Goal: Task Accomplishment & Management: Complete application form

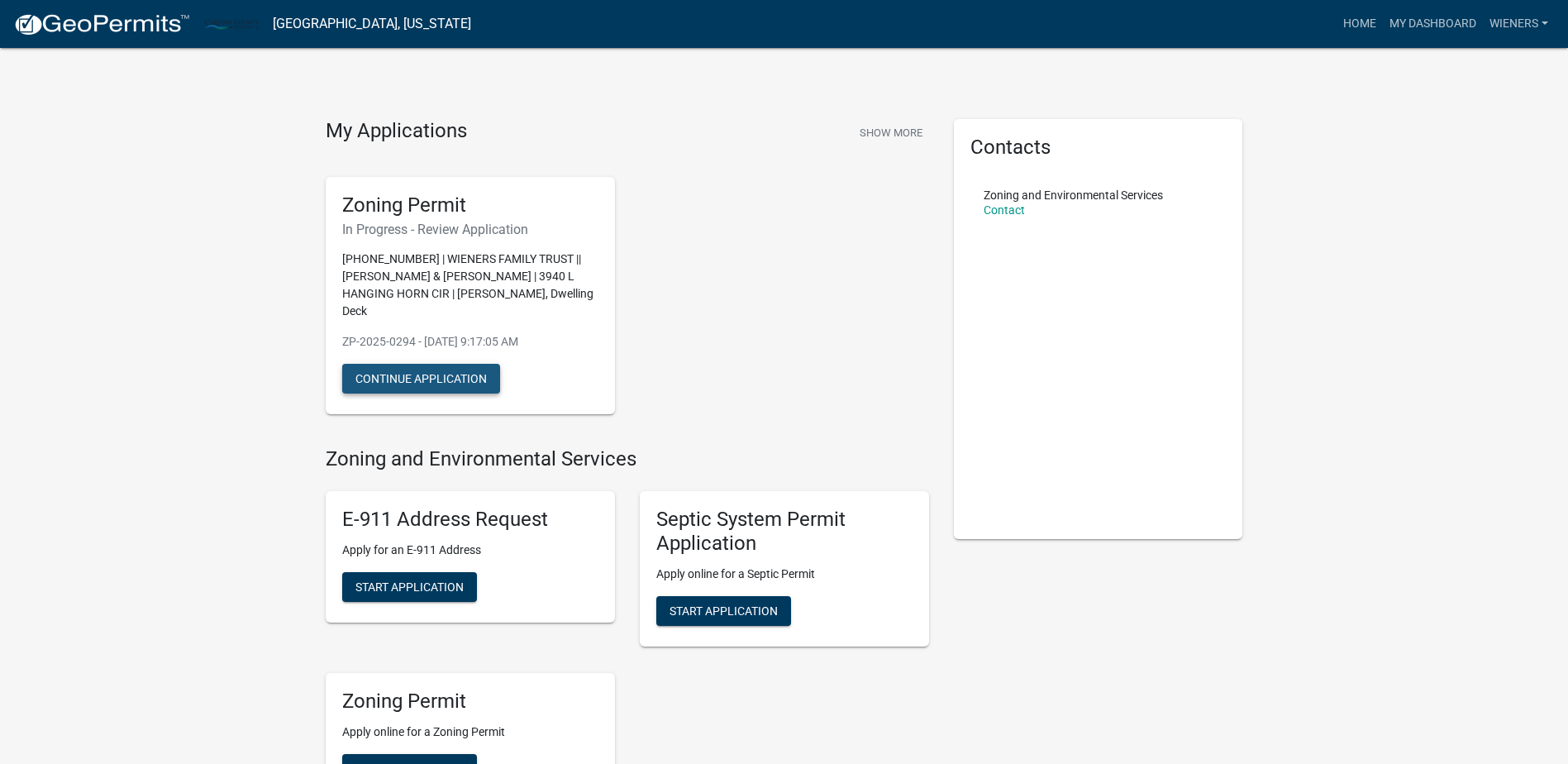
click at [409, 364] on button "Continue Application" at bounding box center [421, 379] width 158 height 30
click at [1506, 27] on link "Wieners" at bounding box center [1519, 24] width 72 height 31
click at [1482, 134] on link "Logout" at bounding box center [1489, 122] width 132 height 40
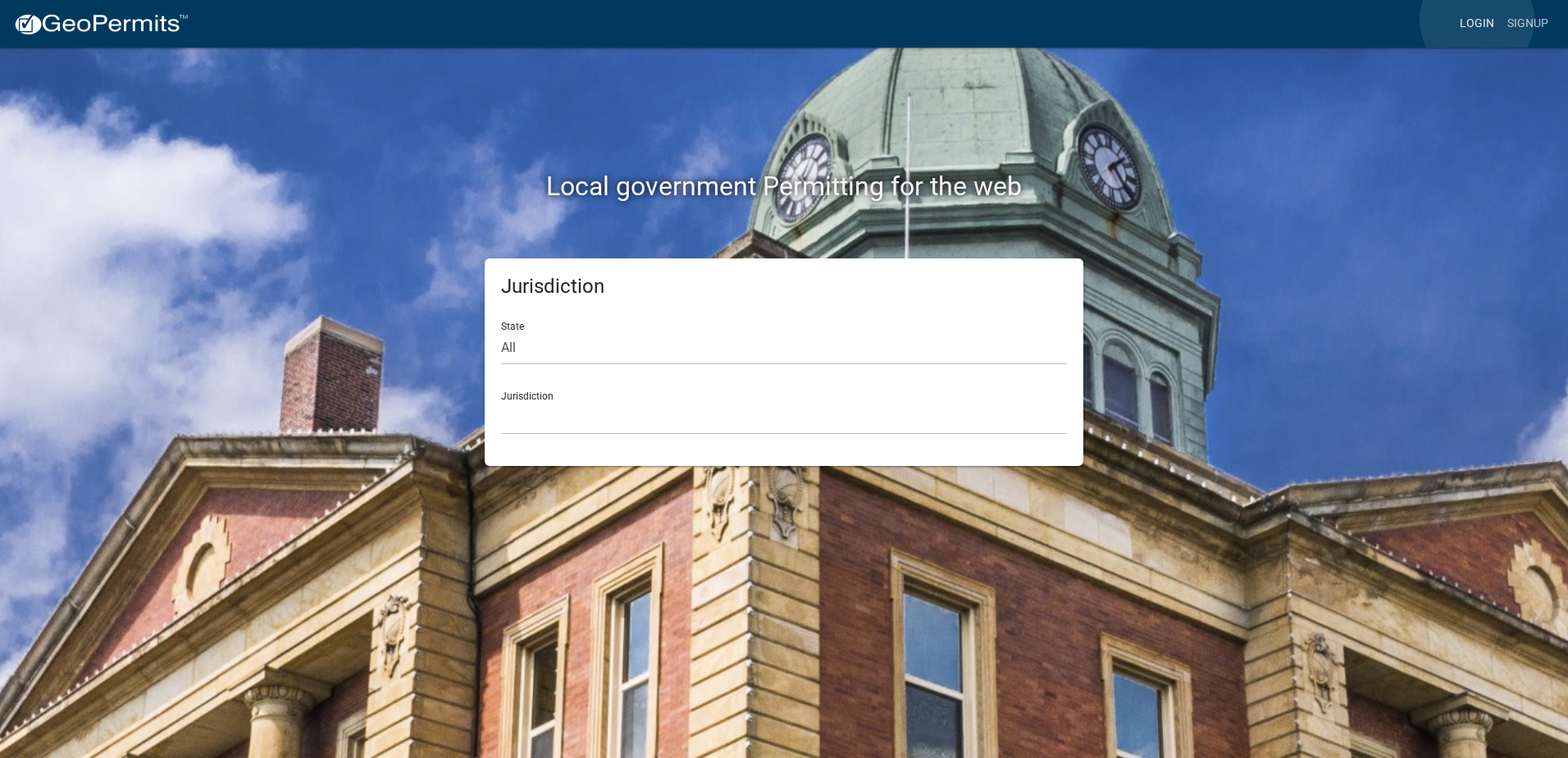
click at [1477, 21] on link "Login" at bounding box center [1476, 23] width 48 height 31
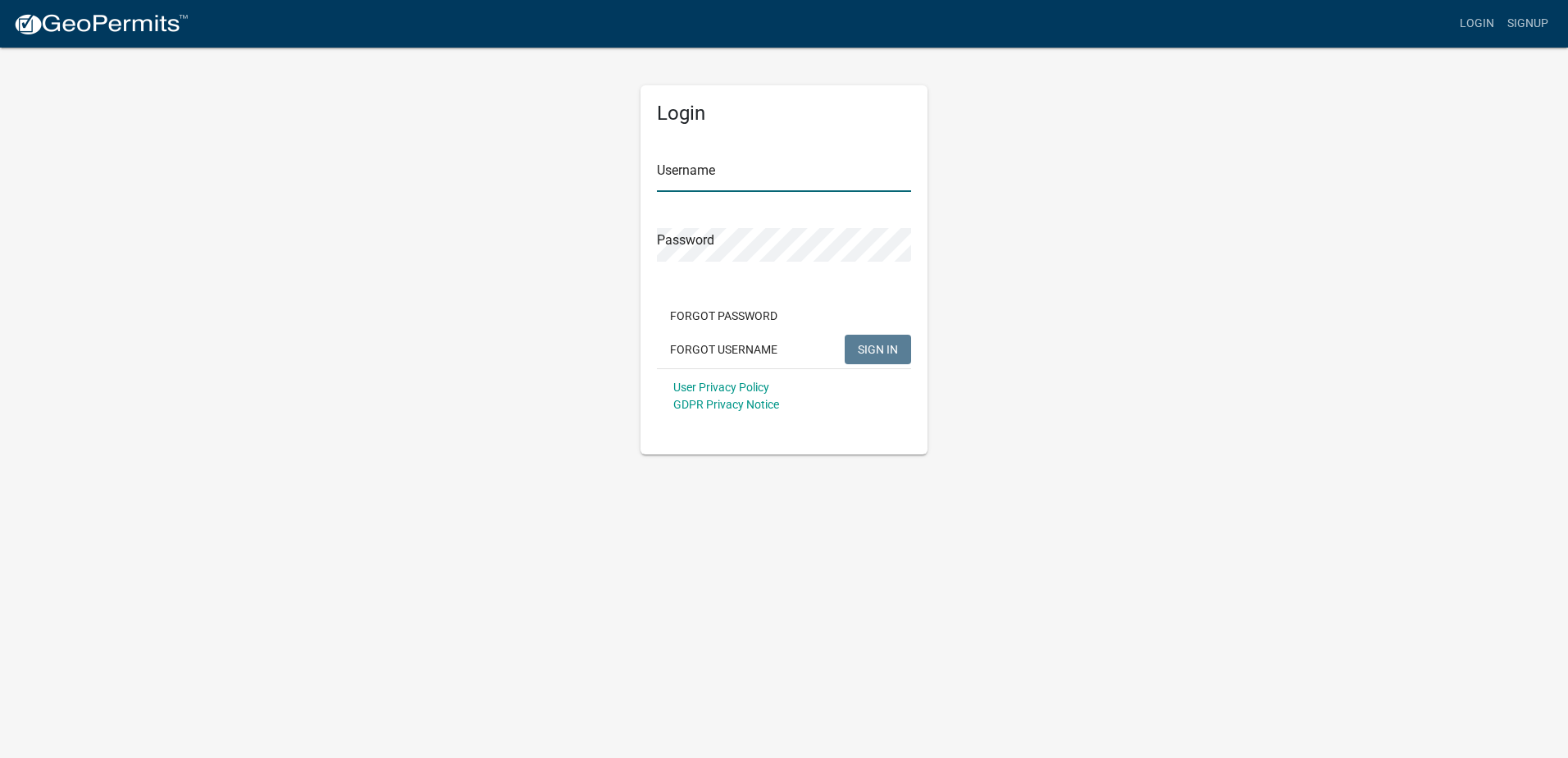
click at [677, 159] on input "Username" at bounding box center [784, 175] width 254 height 34
click at [845, 335] on button "SIGN IN" at bounding box center [877, 350] width 66 height 30
click at [710, 178] on input "[EMAIL_ADDRESS][DOMAIN_NAME]" at bounding box center [784, 175] width 254 height 34
click at [878, 350] on span "SIGN IN" at bounding box center [877, 349] width 40 height 13
click at [717, 176] on input "[EMAIL_ADDRESS][DOMAIN_NAME]" at bounding box center [784, 175] width 254 height 34
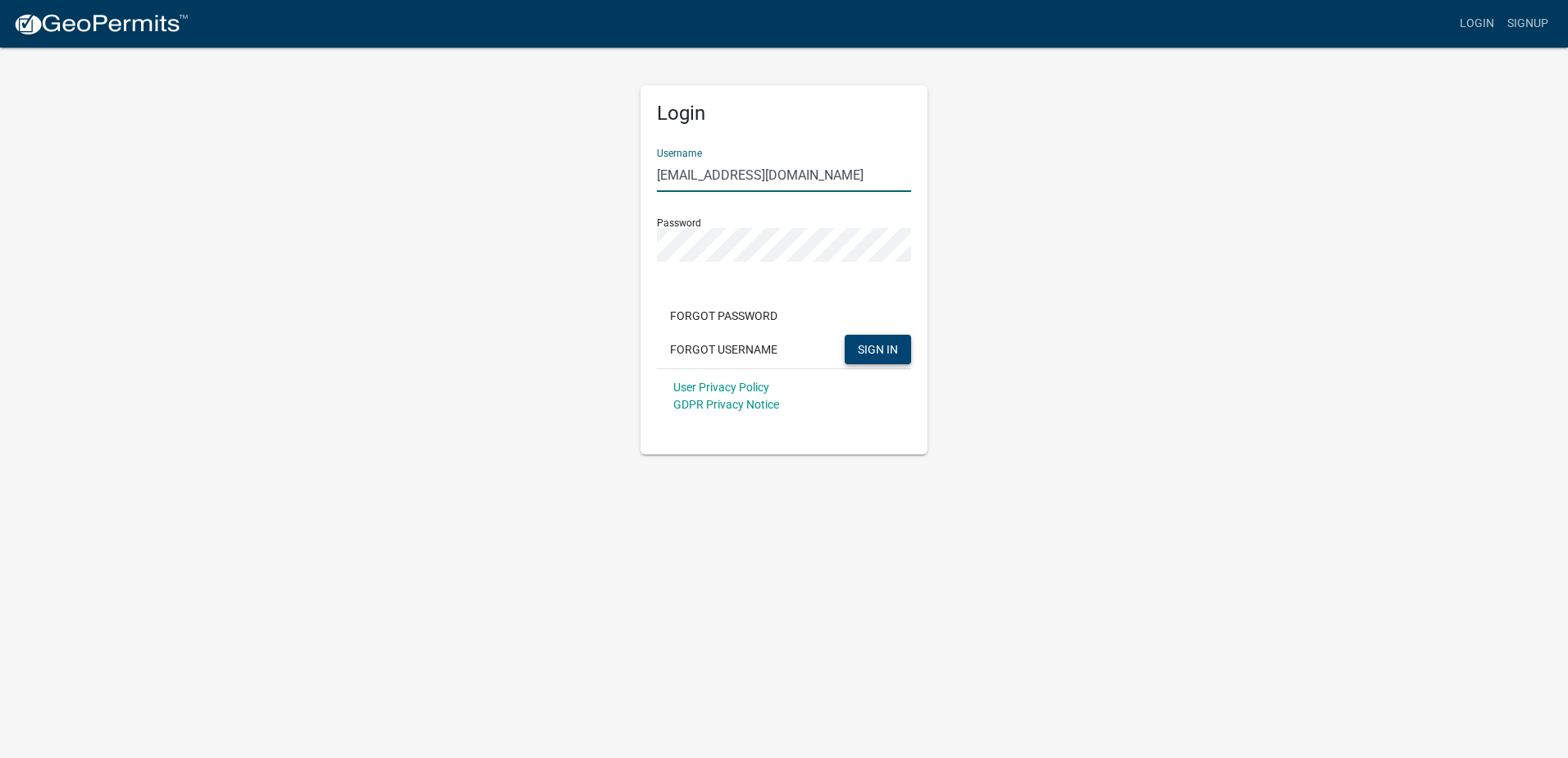
type input "[EMAIL_ADDRESS][DOMAIN_NAME]"
click at [869, 340] on button "SIGN IN" at bounding box center [877, 350] width 66 height 30
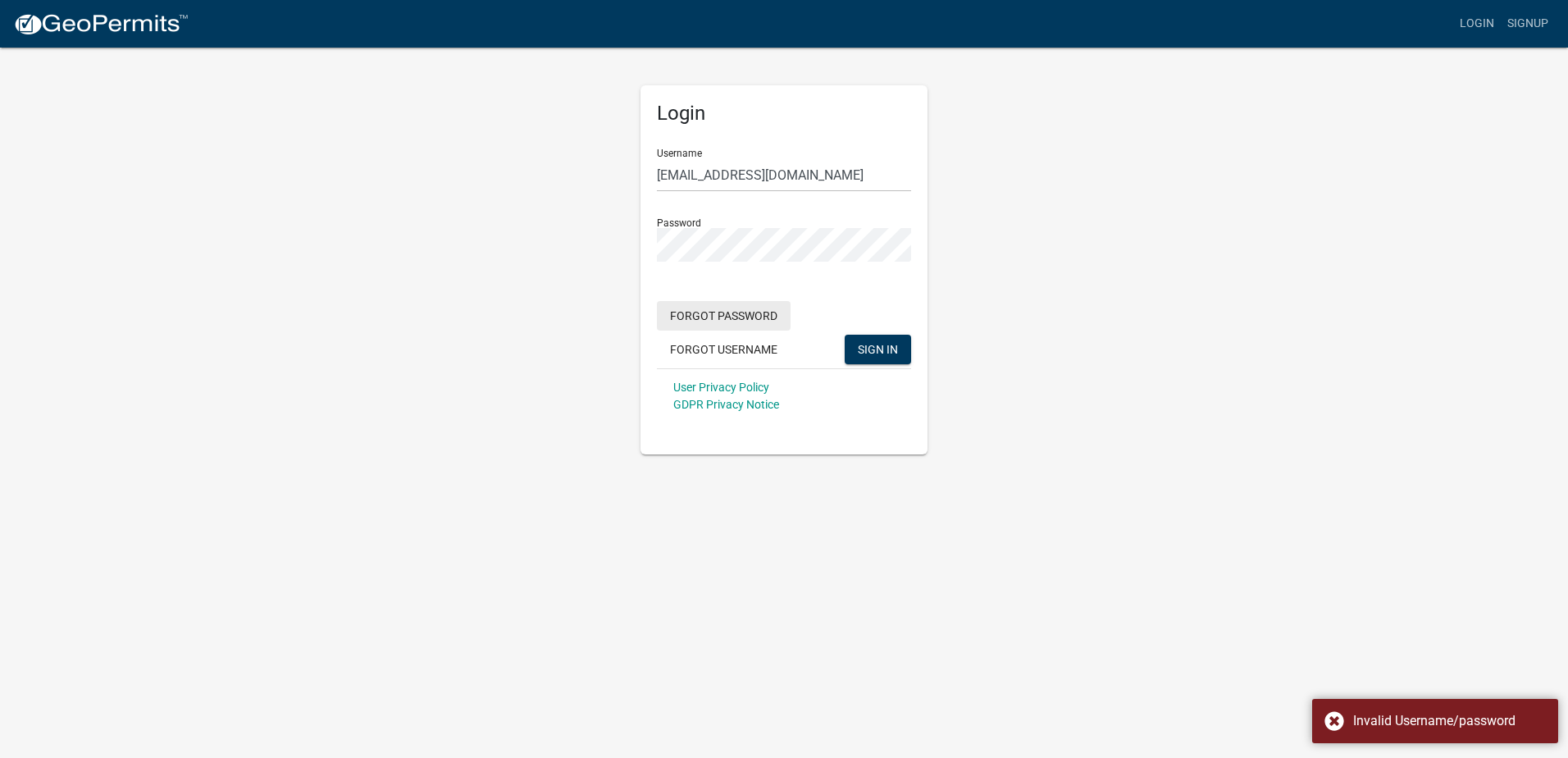
click at [758, 319] on button "Forgot Password" at bounding box center [723, 316] width 134 height 30
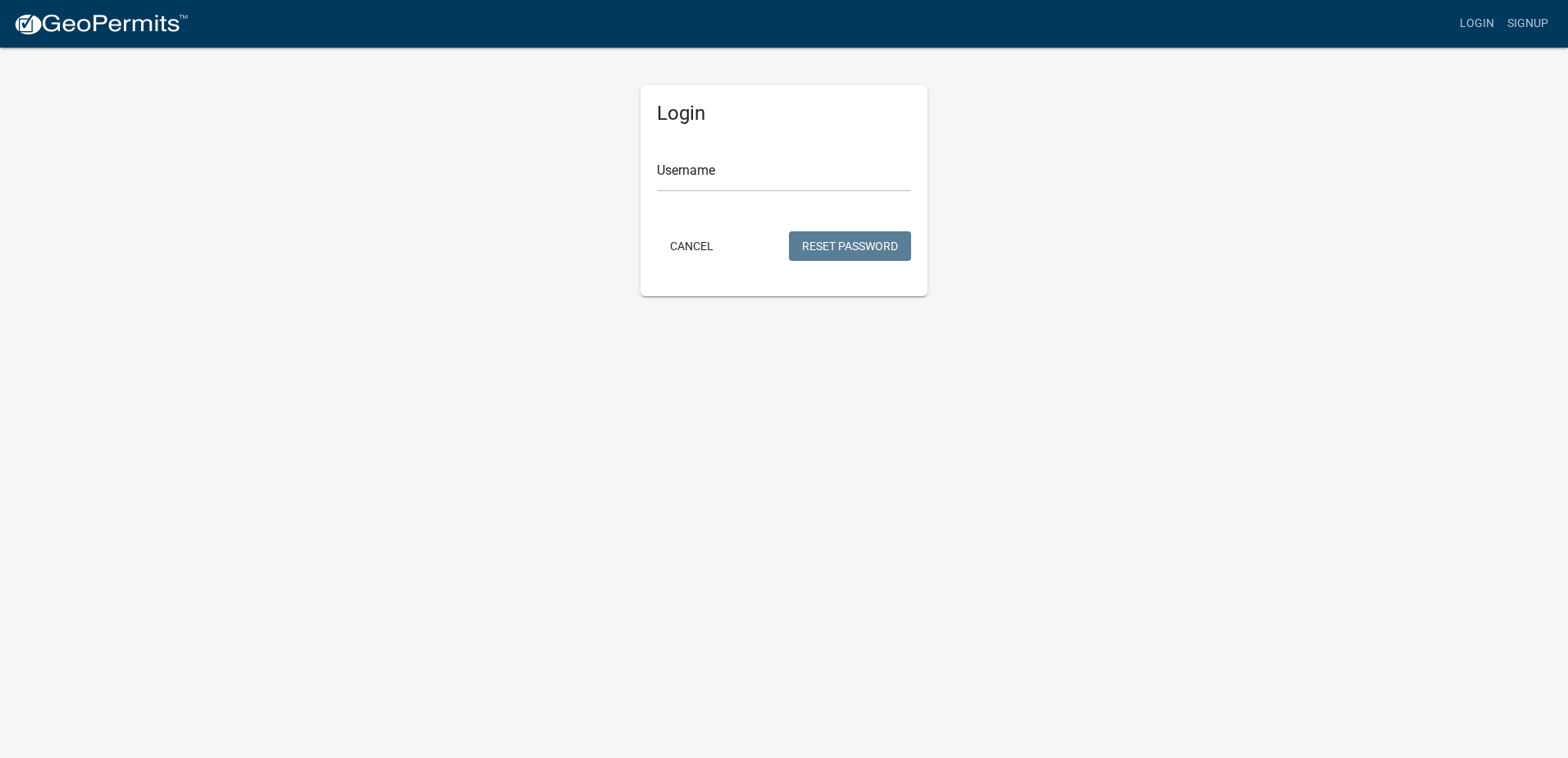
click at [738, 198] on form "Username Cancel Reset Password" at bounding box center [784, 200] width 254 height 130
click at [739, 188] on input "Username" at bounding box center [784, 175] width 254 height 34
click at [832, 242] on button "Reset Password" at bounding box center [849, 247] width 122 height 30
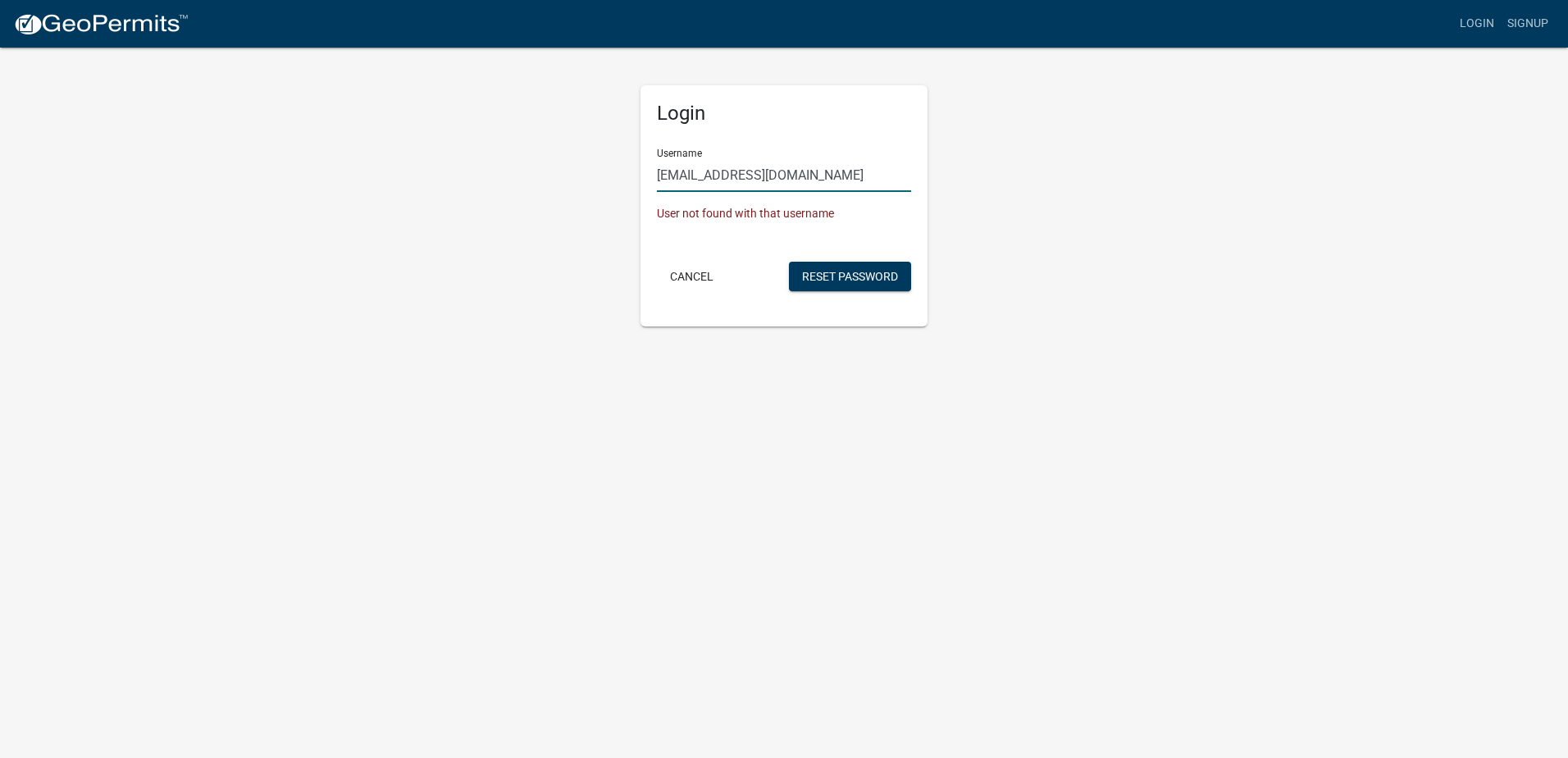
click at [709, 173] on input "[EMAIL_ADDRESS][DOMAIN_NAME]" at bounding box center [784, 175] width 254 height 34
click at [830, 279] on button "Reset Password" at bounding box center [849, 277] width 122 height 30
click at [715, 176] on input "[EMAIL_ADDRESS][DOMAIN_NAME]" at bounding box center [784, 175] width 254 height 34
click at [792, 175] on input "[EMAIL_ADDRESS][DOMAIN_NAME]" at bounding box center [784, 175] width 254 height 34
type input "jamenels"
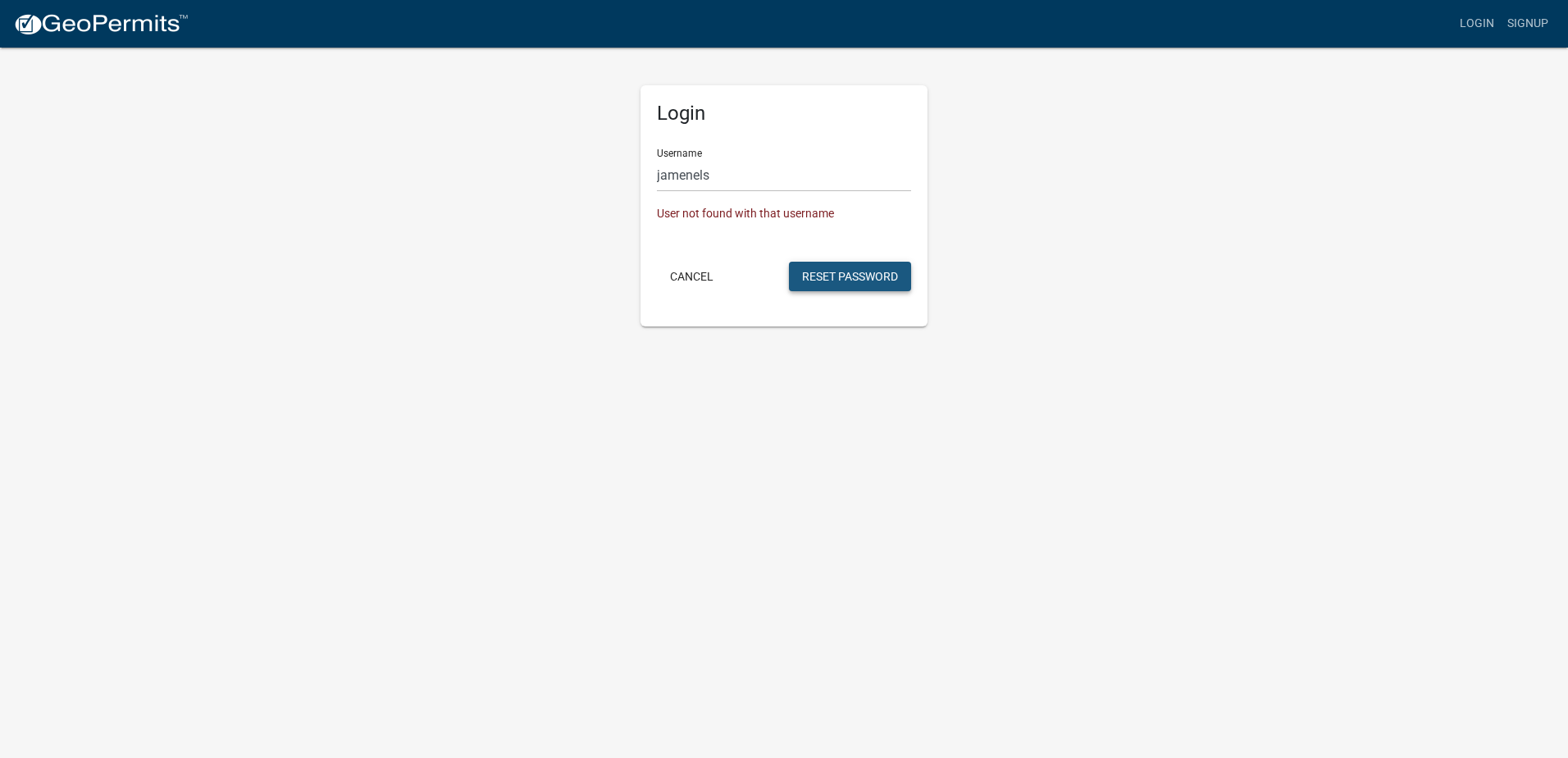
click at [826, 281] on button "Reset Password" at bounding box center [849, 277] width 122 height 30
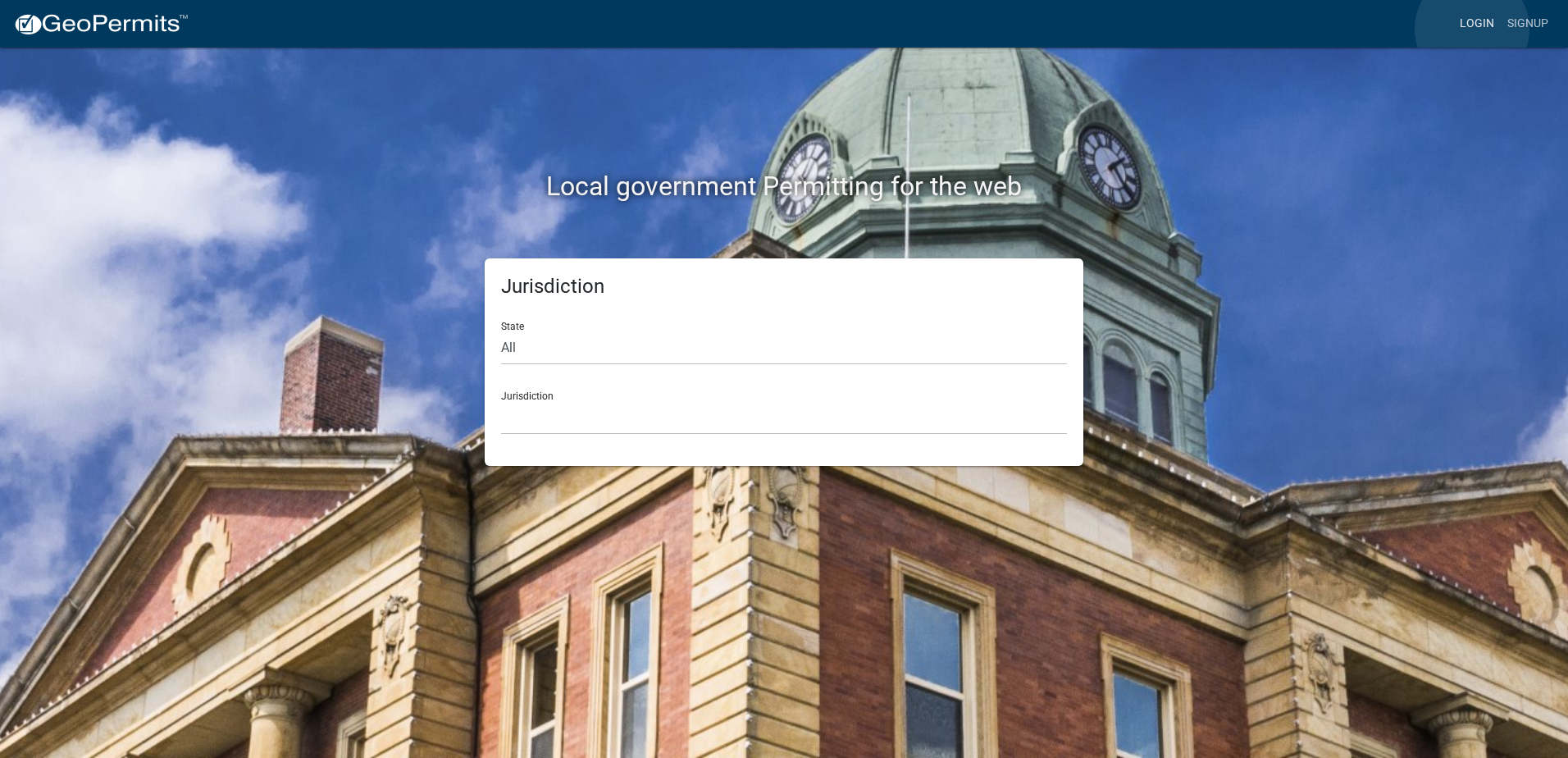
click at [1472, 29] on link "Login" at bounding box center [1476, 23] width 48 height 31
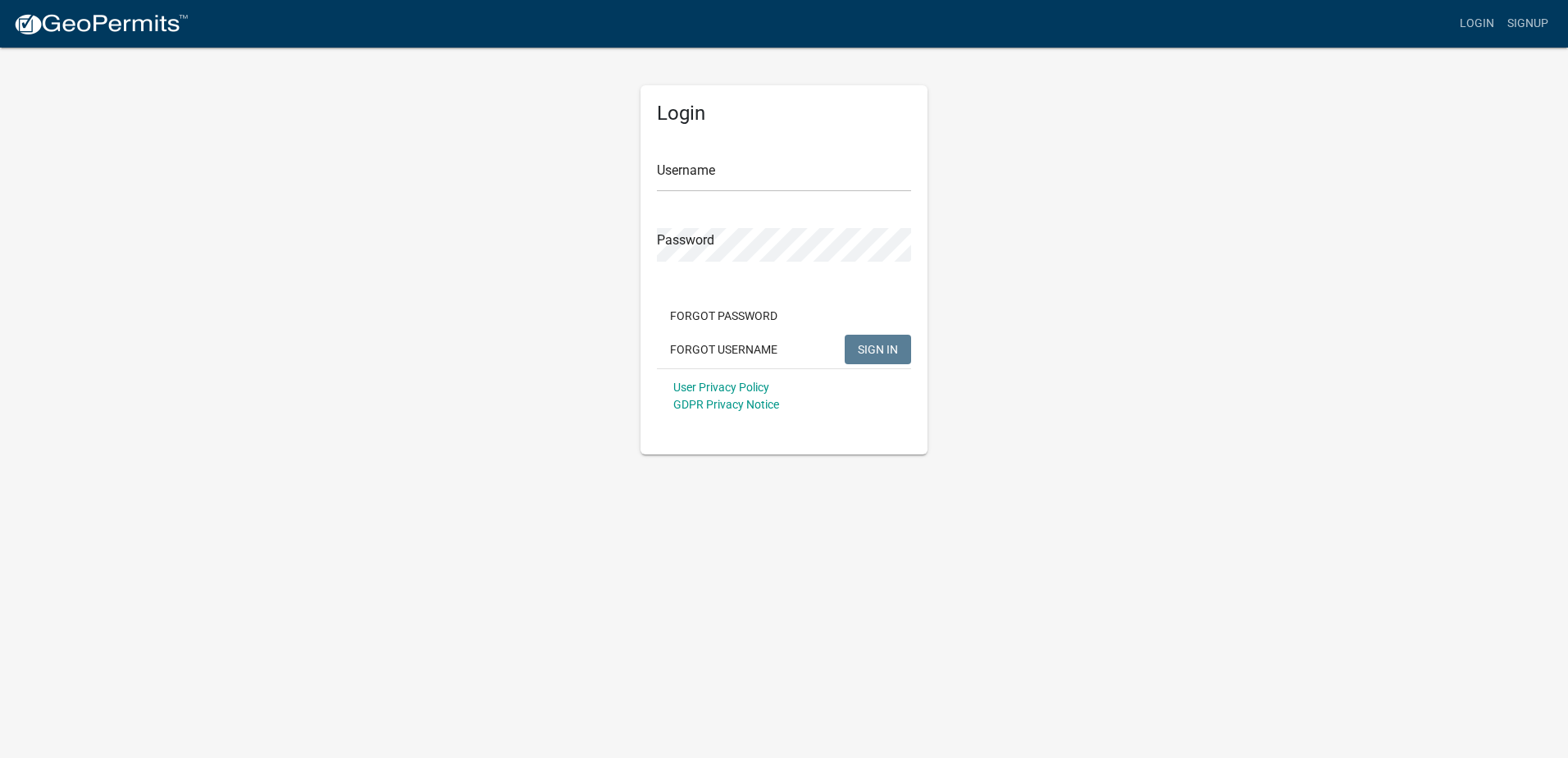
click at [814, 193] on form "Username Password Forgot Password Forgot Username SIGN IN User Privacy Policy G…" at bounding box center [784, 279] width 254 height 288
click at [791, 181] on input "Username" at bounding box center [784, 175] width 254 height 34
type input "jamenels"
click at [737, 352] on button "Forgot Username" at bounding box center [723, 350] width 134 height 30
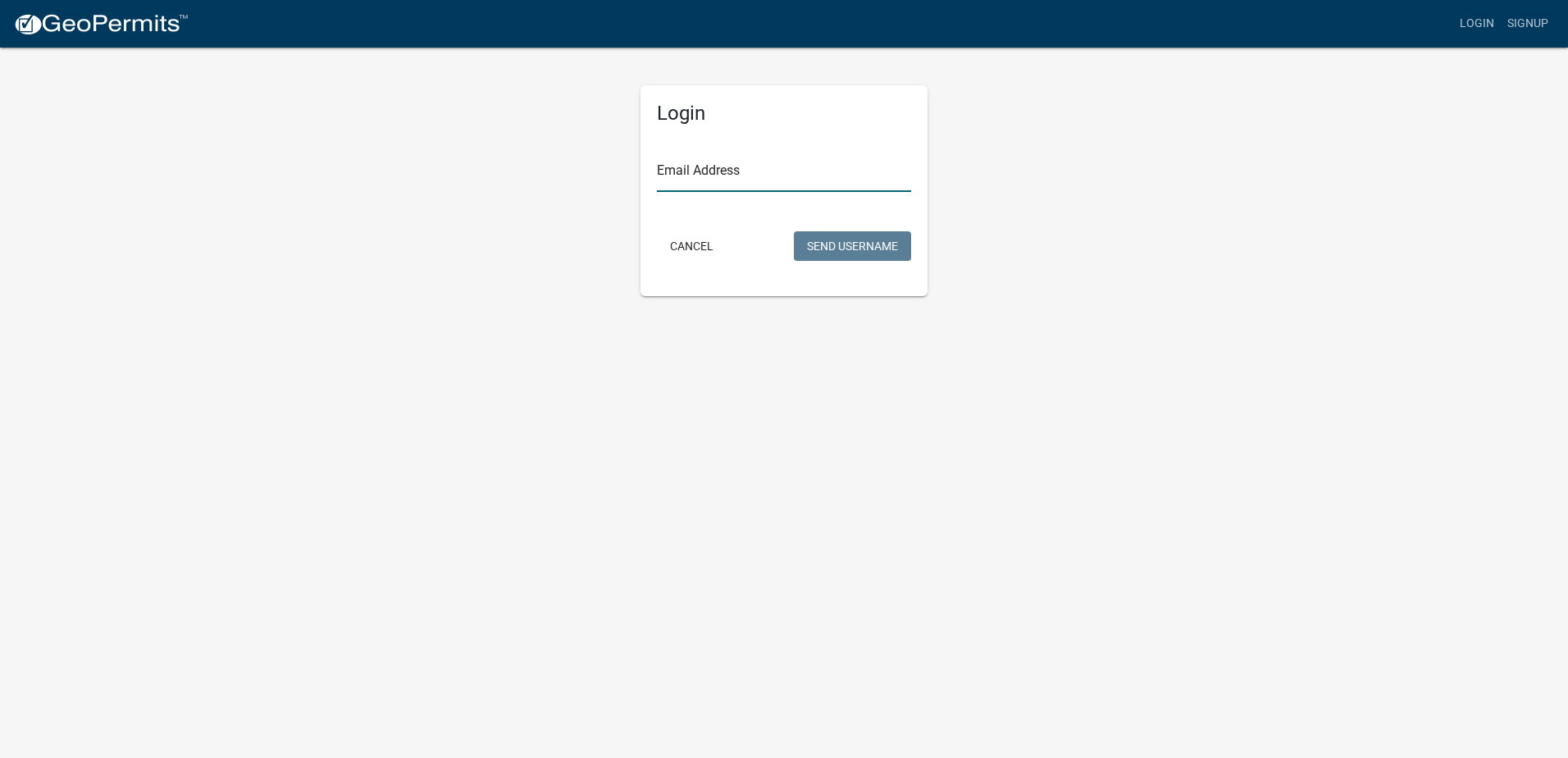
click at [733, 189] on input "Email Address" at bounding box center [784, 175] width 254 height 34
type input "[EMAIL_ADDRESS][DOMAIN_NAME]"
click at [691, 249] on button "Cancel" at bounding box center [691, 247] width 70 height 30
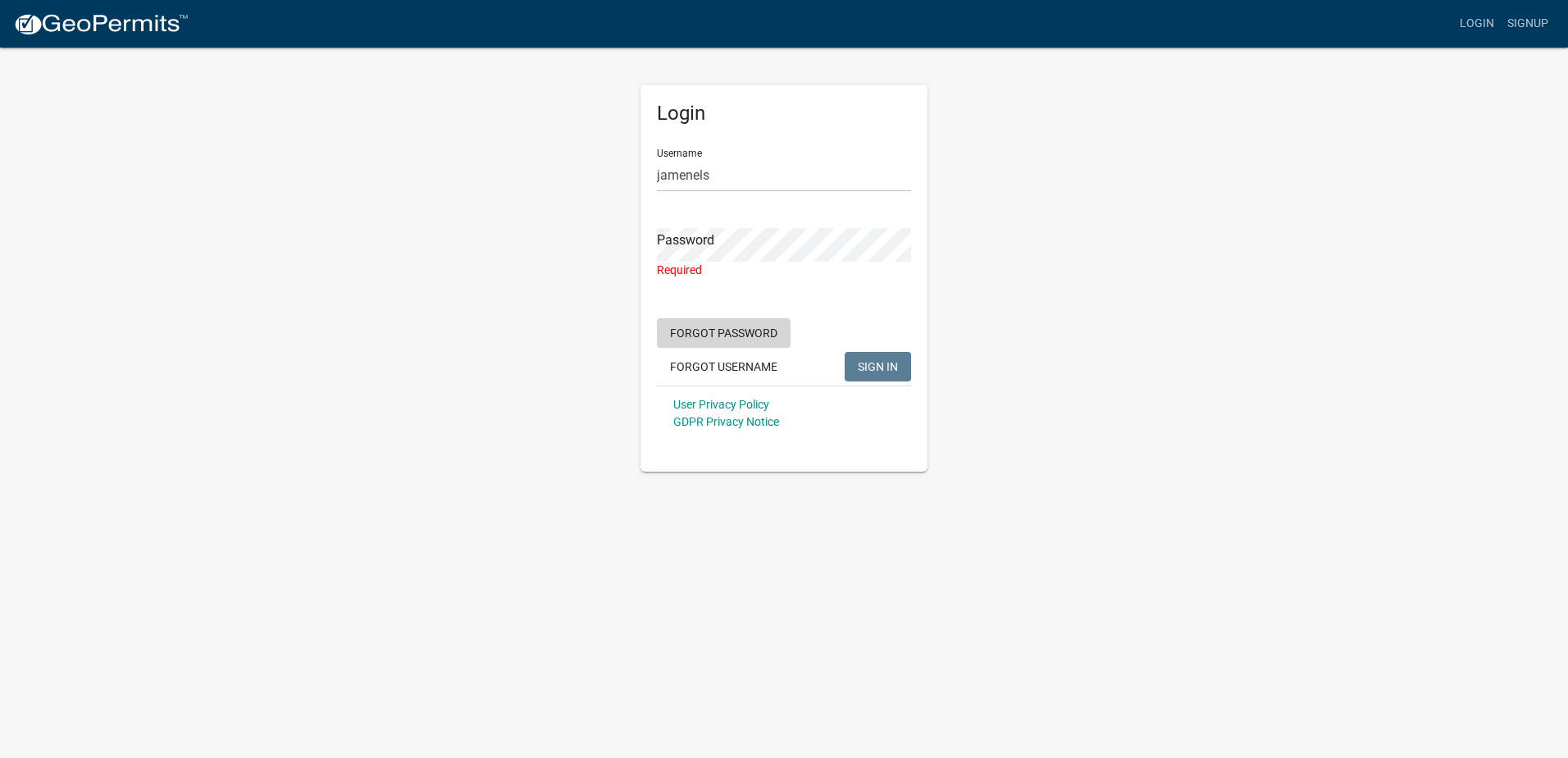
click at [728, 332] on button "Forgot Password" at bounding box center [723, 334] width 134 height 30
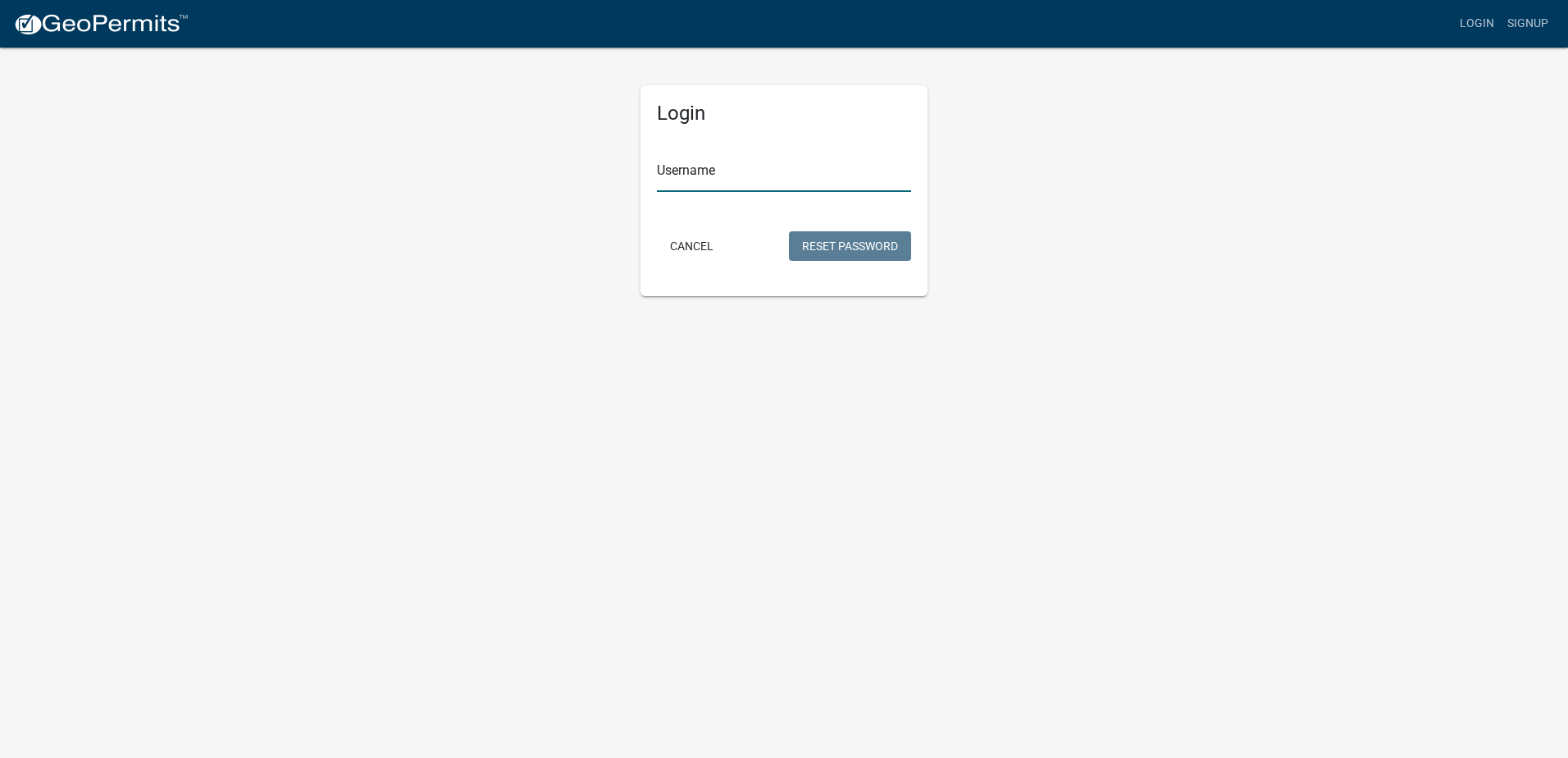
click at [719, 180] on input "Username" at bounding box center [784, 175] width 254 height 34
type input "jamenels"
click at [840, 236] on button "Reset Password" at bounding box center [849, 247] width 122 height 30
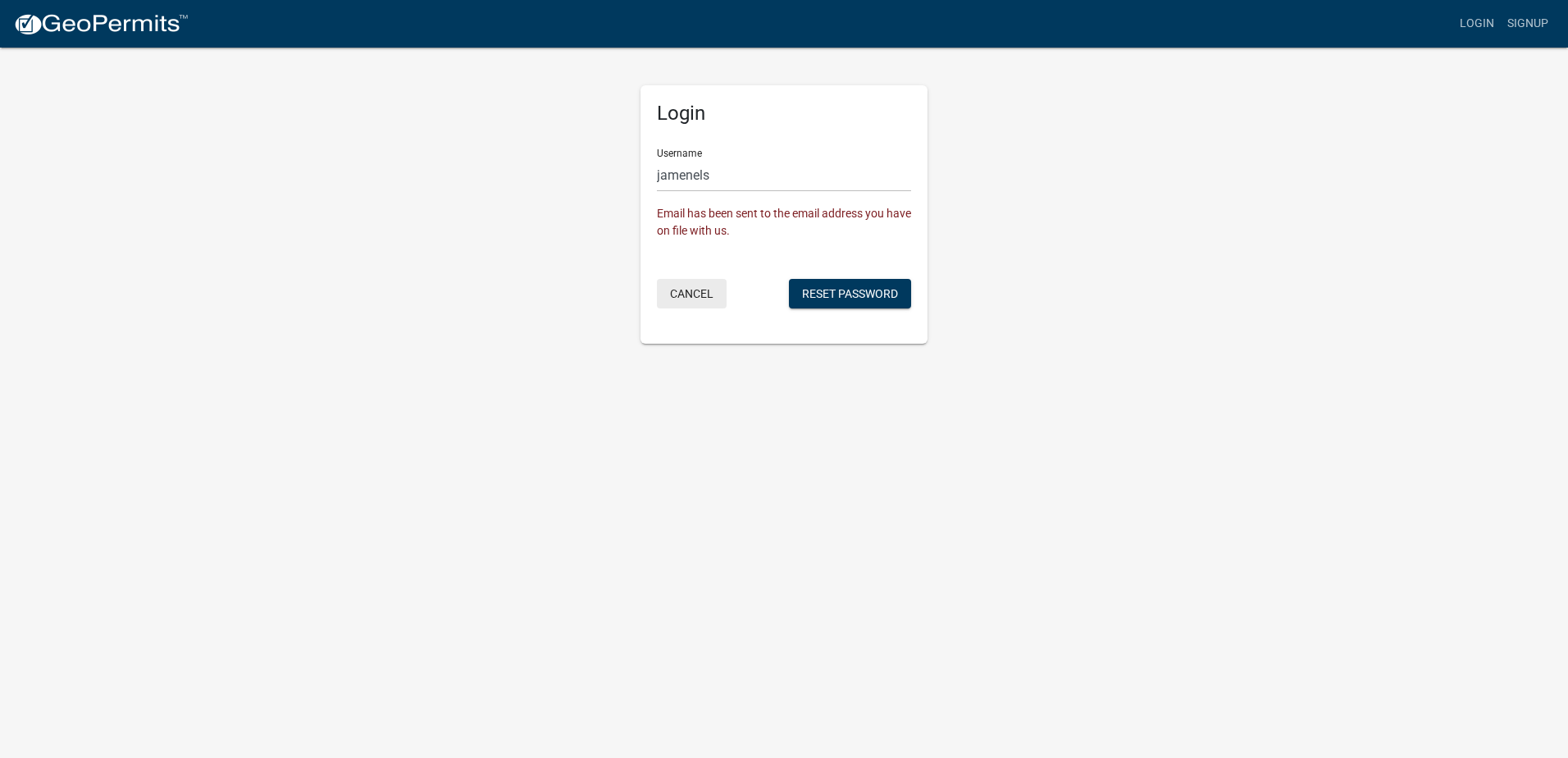
click at [691, 287] on button "Cancel" at bounding box center [691, 293] width 70 height 30
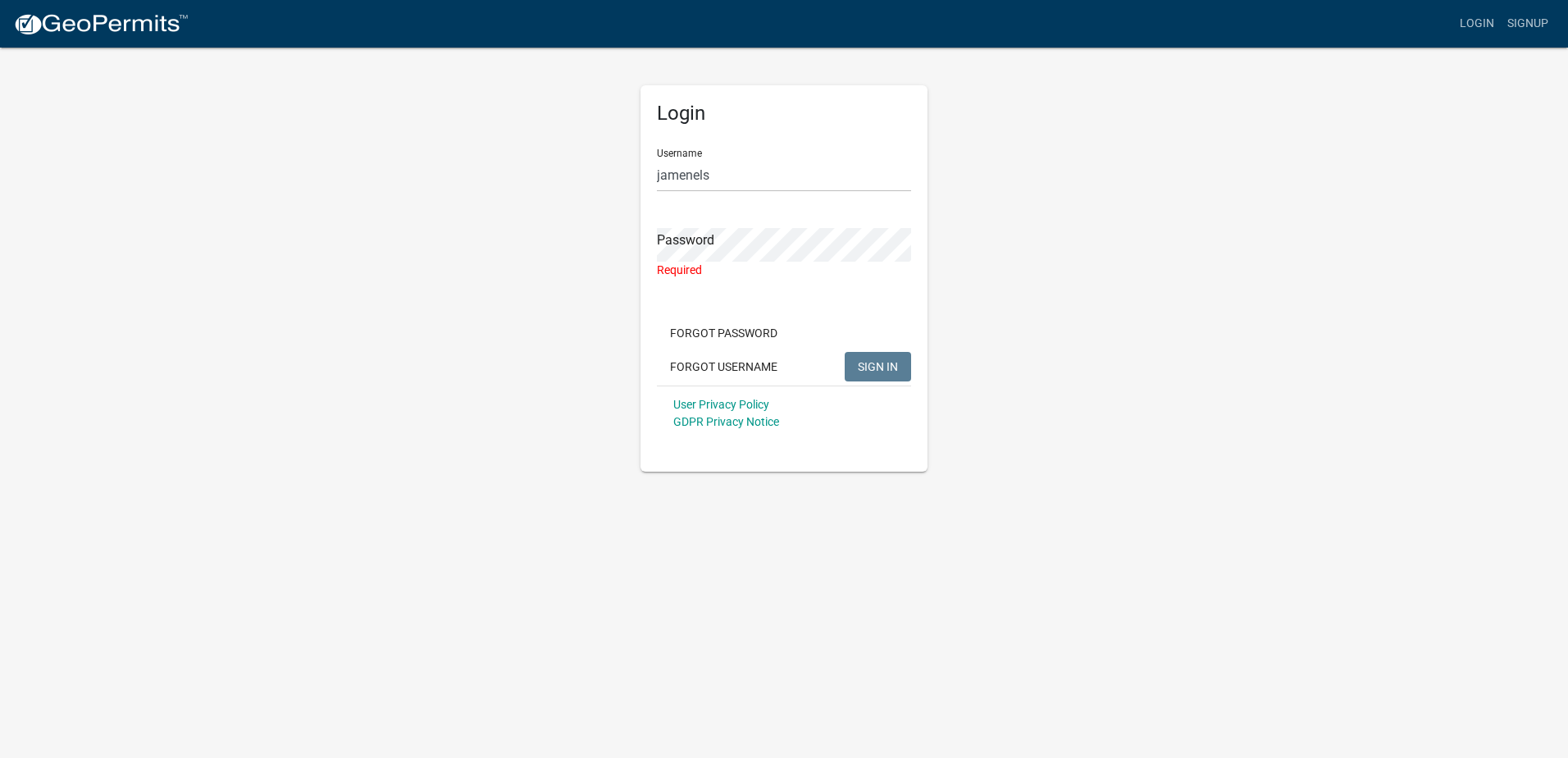
click at [717, 263] on div "Required" at bounding box center [784, 270] width 254 height 17
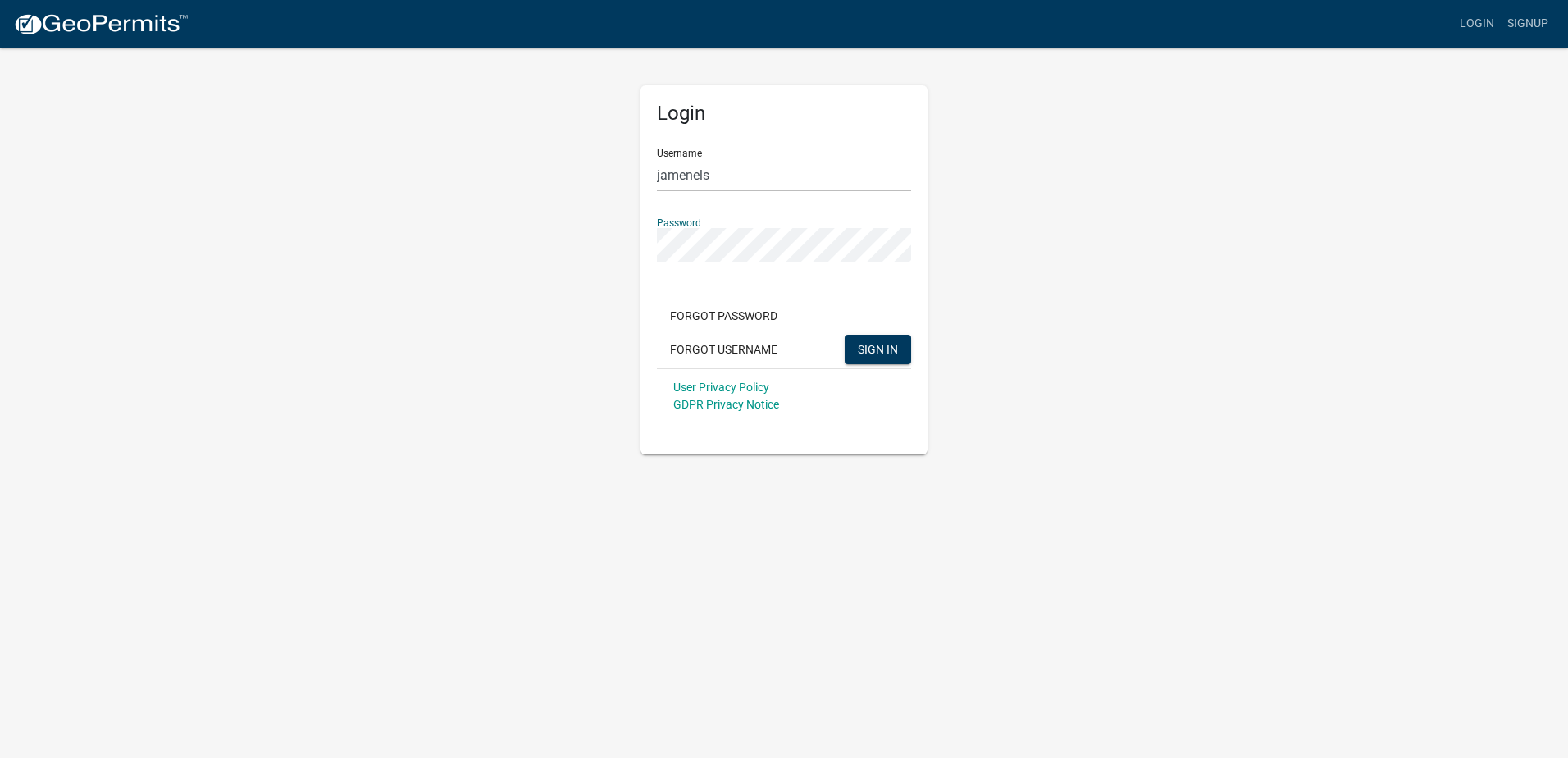
click at [845, 335] on button "SIGN IN" at bounding box center [877, 350] width 66 height 30
